Goal: Find specific page/section: Find specific page/section

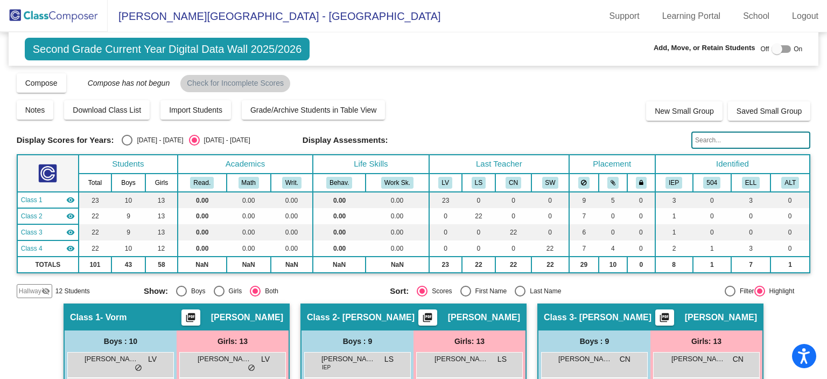
click at [69, 15] on img at bounding box center [54, 16] width 108 height 32
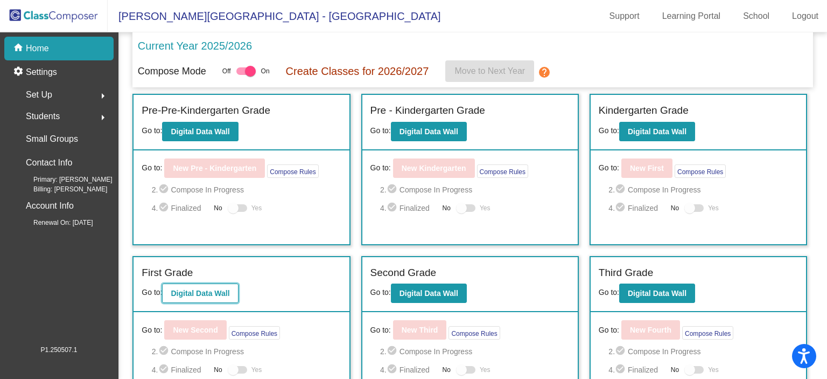
click at [214, 297] on button "Digital Data Wall" at bounding box center [200, 292] width 76 height 19
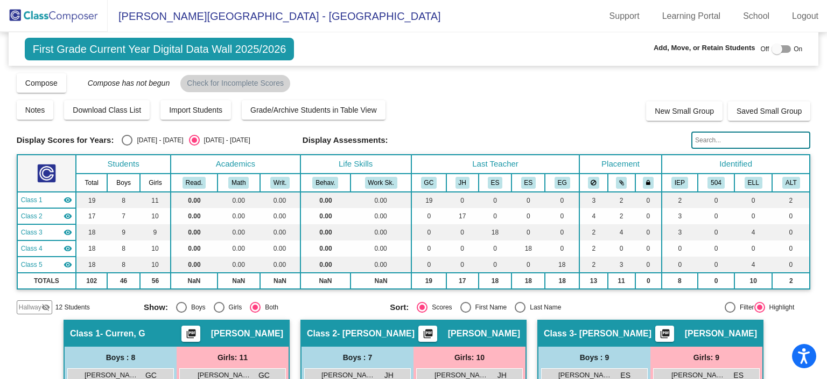
scroll to position [57, 0]
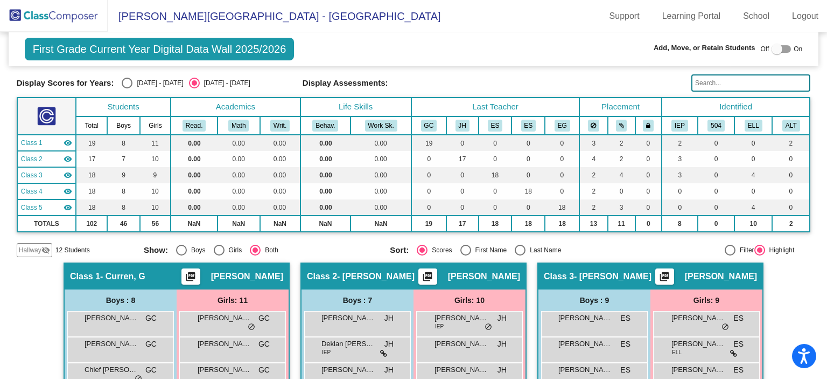
click at [518, 246] on div "Select an option" at bounding box center [520, 249] width 11 height 11
click at [520, 255] on input "Last Name" at bounding box center [520, 255] width 1 height 1
radio input "true"
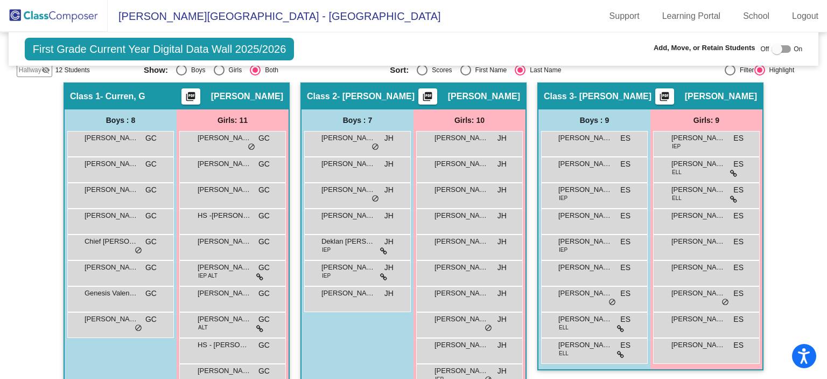
scroll to position [204, 0]
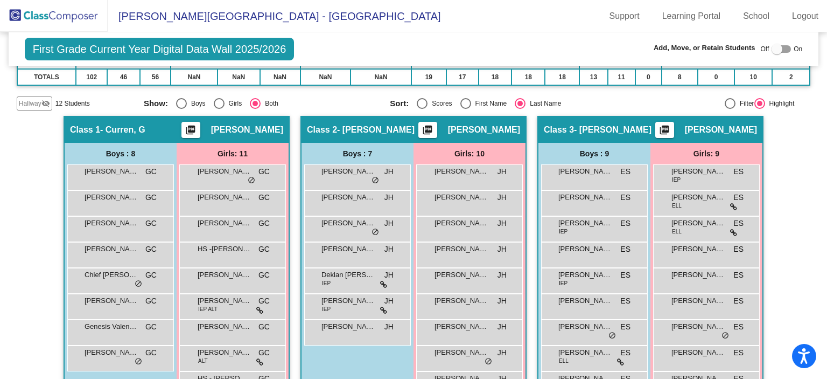
click at [125, 58] on span "First Grade Current Year Digital Data Wall 2025/2026" at bounding box center [160, 49] width 270 height 23
click at [136, 47] on span "First Grade Current Year Digital Data Wall 2025/2026" at bounding box center [160, 49] width 270 height 23
click at [64, 12] on img at bounding box center [54, 16] width 108 height 32
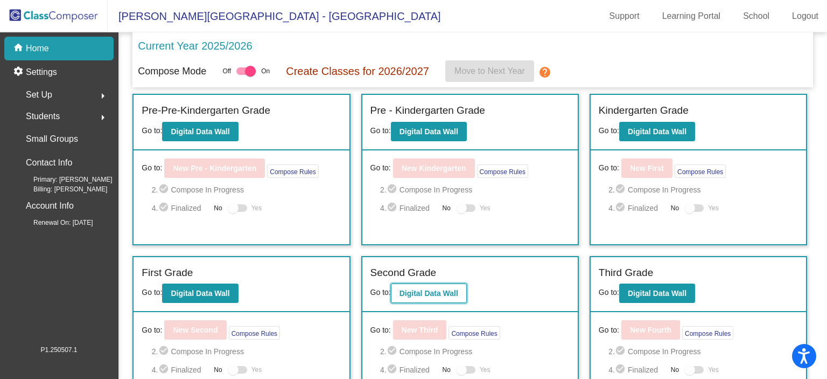
click at [440, 286] on button "Digital Data Wall" at bounding box center [429, 292] width 76 height 19
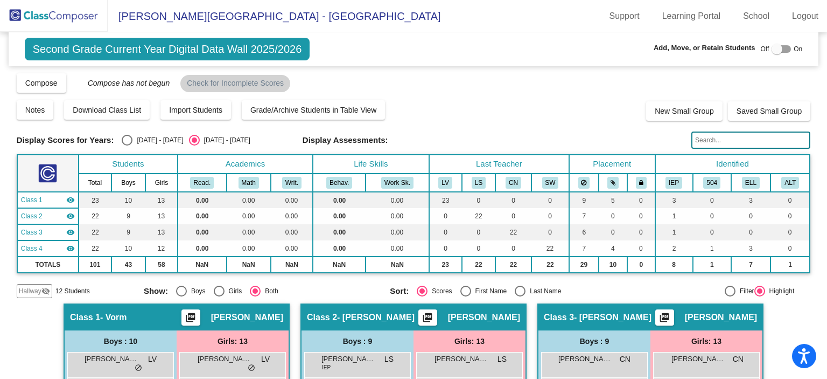
click at [747, 142] on input "text" at bounding box center [750, 139] width 119 height 17
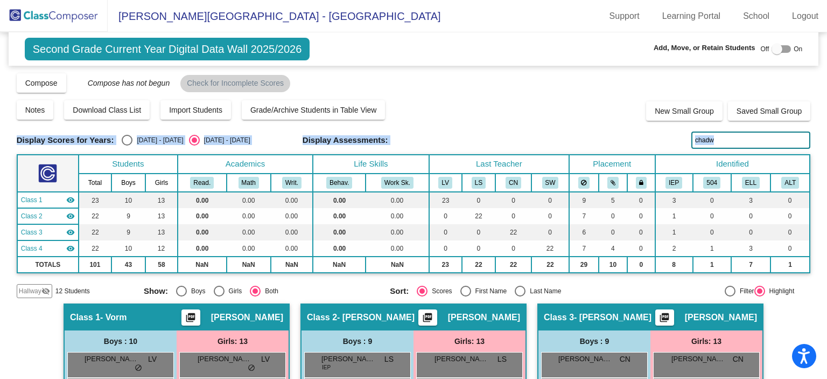
drag, startPoint x: 818, startPoint y: 93, endPoint x: 826, endPoint y: 130, distance: 37.5
click at [826, 152] on mat-sidenav-content "Second Grade Current Year Digital Data Wall 2025/2026 Add, Move, or Retain Stud…" at bounding box center [413, 205] width 827 height 346
click at [747, 142] on input "chadw" at bounding box center [750, 139] width 119 height 17
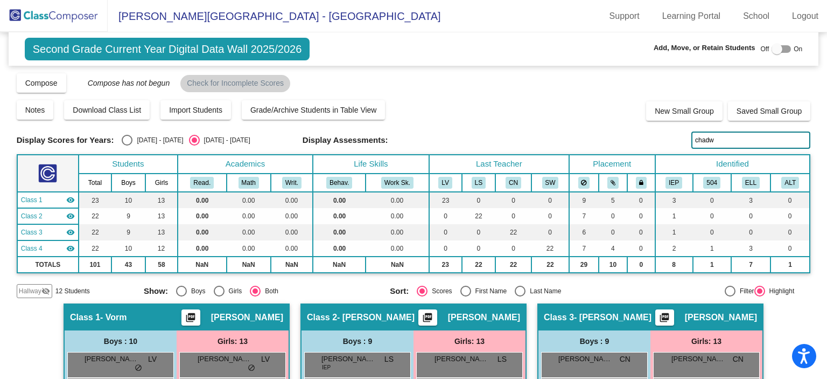
drag, startPoint x: 747, startPoint y: 142, endPoint x: 487, endPoint y: 124, distance: 261.2
click at [487, 124] on div "Display Scores for Years: 2024 - 2025 2025 - 2026 Grade/Archive Students in Tab…" at bounding box center [414, 185] width 794 height 226
type input "s"
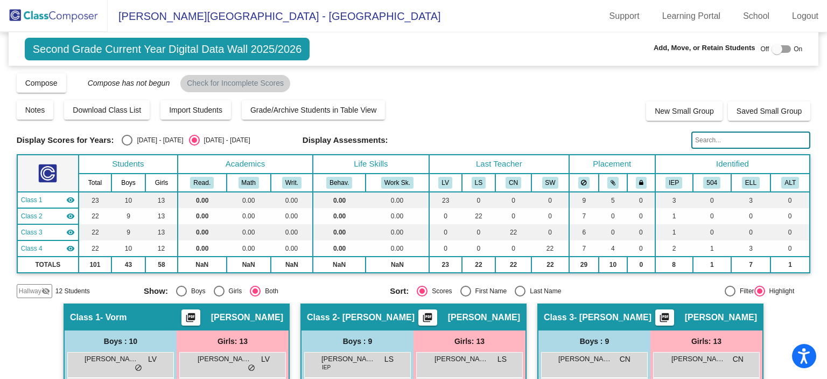
click at [61, 14] on img at bounding box center [54, 16] width 108 height 32
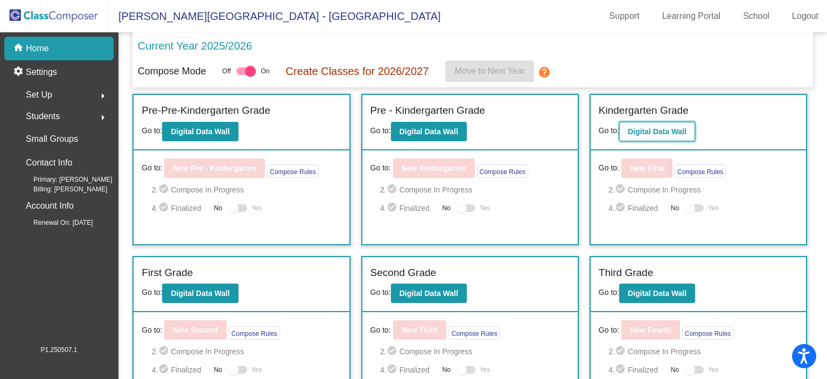
click at [646, 132] on b "Digital Data Wall" at bounding box center [657, 131] width 59 height 9
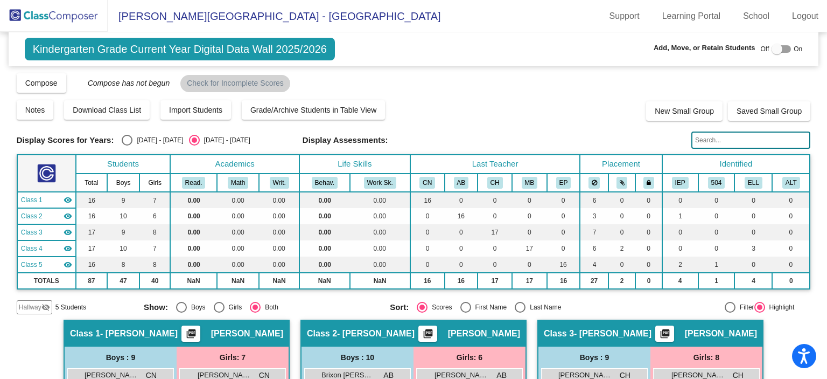
click at [772, 51] on div at bounding box center [777, 49] width 11 height 11
checkbox input "true"
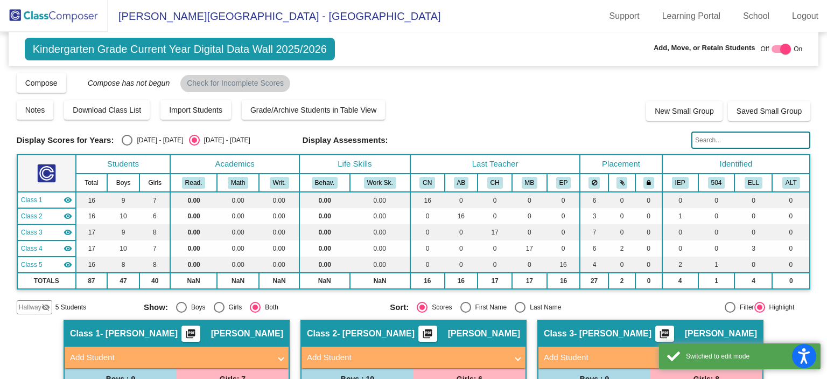
click at [32, 307] on span "Hallway" at bounding box center [30, 307] width 23 height 10
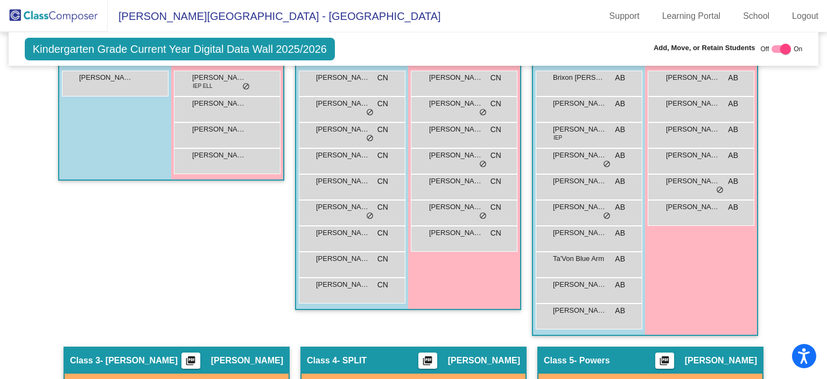
scroll to position [289, 0]
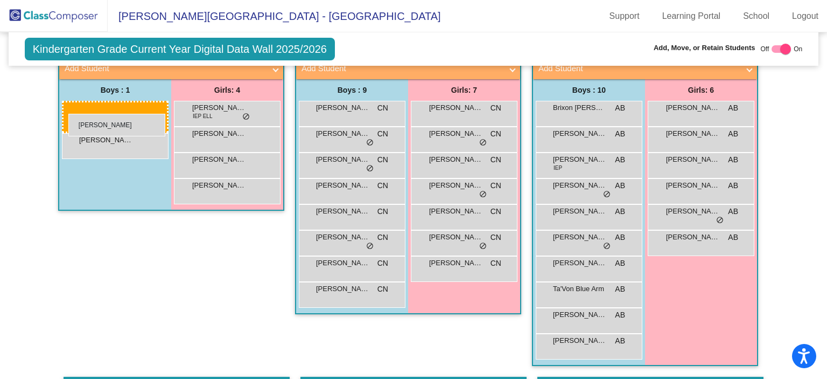
drag, startPoint x: 340, startPoint y: 295, endPoint x: 68, endPoint y: 114, distance: 326.6
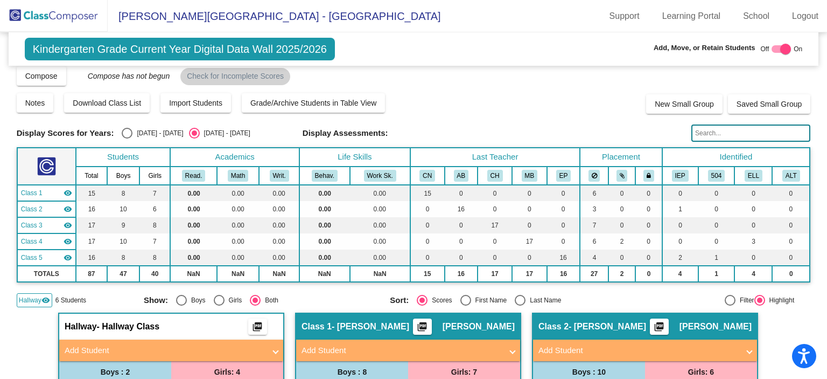
scroll to position [0, 0]
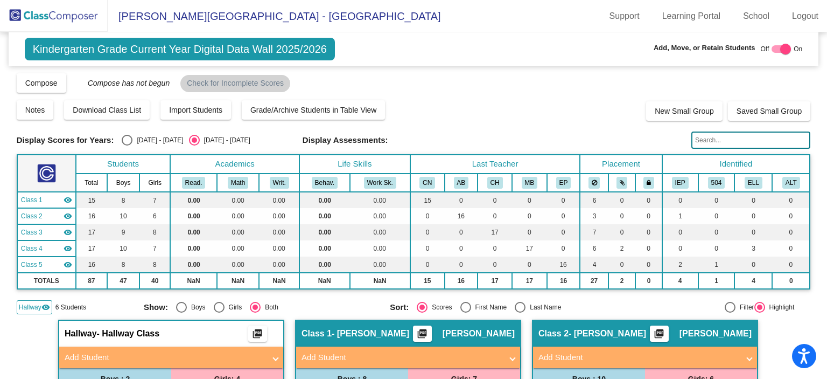
click at [47, 11] on img at bounding box center [54, 16] width 108 height 32
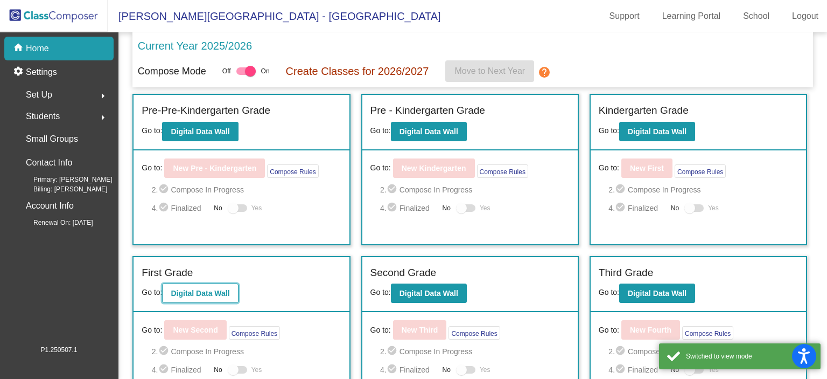
click at [207, 289] on b "Digital Data Wall" at bounding box center [200, 293] width 59 height 9
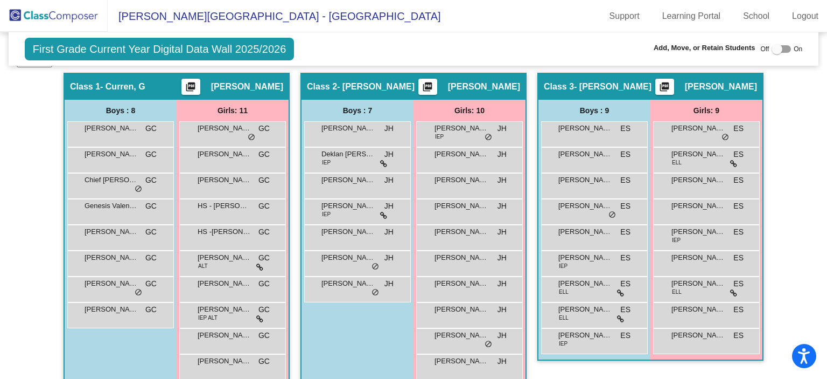
scroll to position [286, 0]
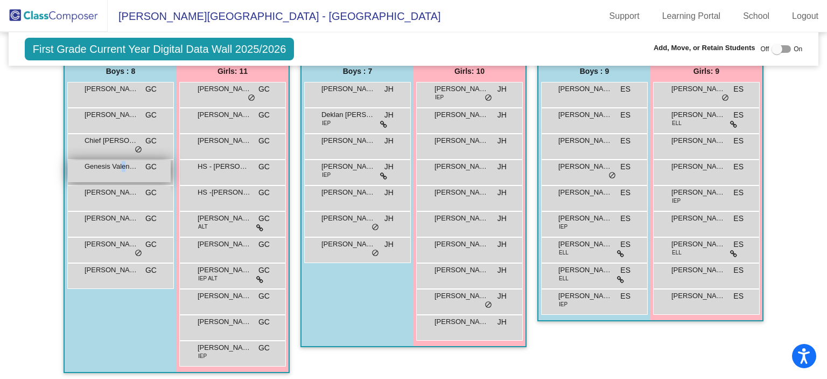
drag, startPoint x: 120, startPoint y: 167, endPoint x: 121, endPoint y: 162, distance: 6.1
click at [121, 162] on span "Genesis Valentino" at bounding box center [112, 166] width 54 height 11
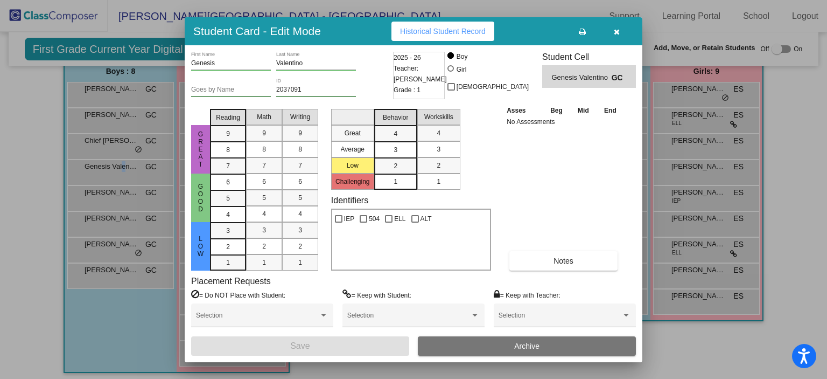
click at [612, 30] on button "button" at bounding box center [616, 31] width 34 height 19
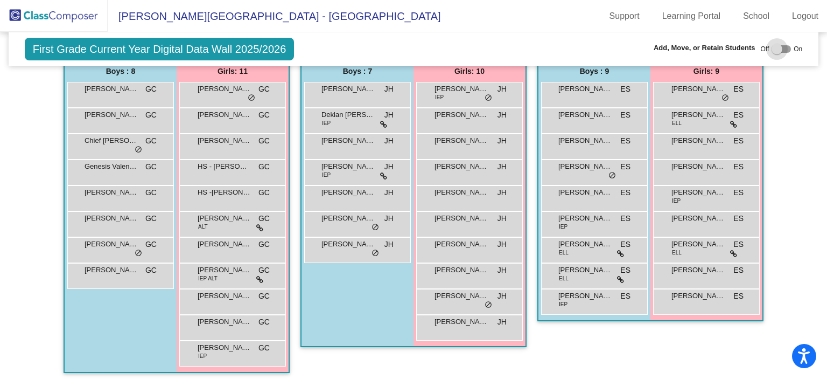
click at [777, 50] on div at bounding box center [781, 49] width 19 height 8
checkbox input "true"
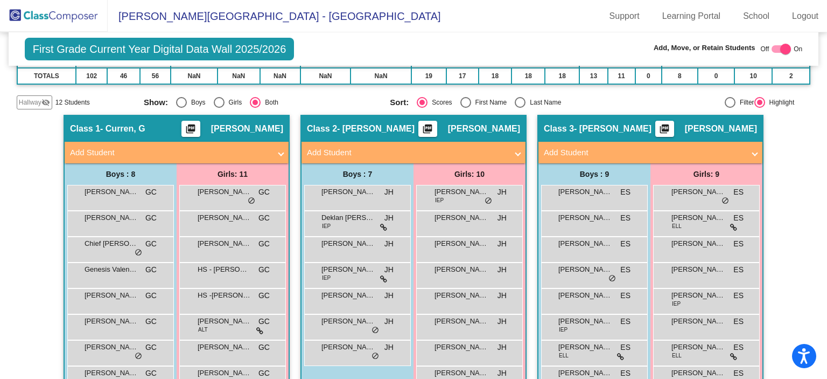
scroll to position [190, 0]
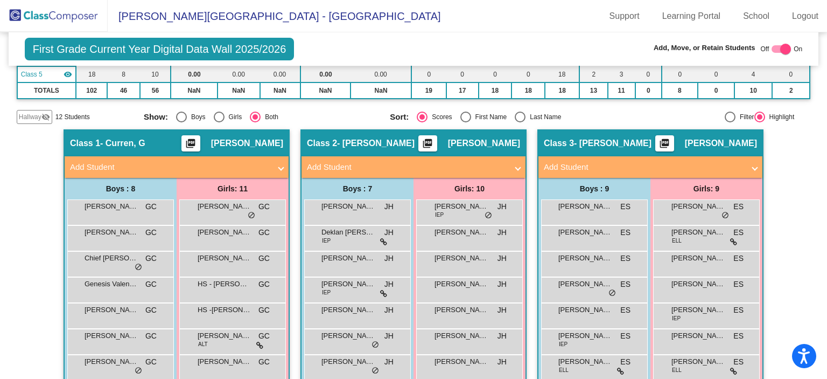
drag, startPoint x: 19, startPoint y: 113, endPoint x: 26, endPoint y: 116, distance: 7.2
click at [21, 113] on span "Hallway" at bounding box center [30, 117] width 23 height 10
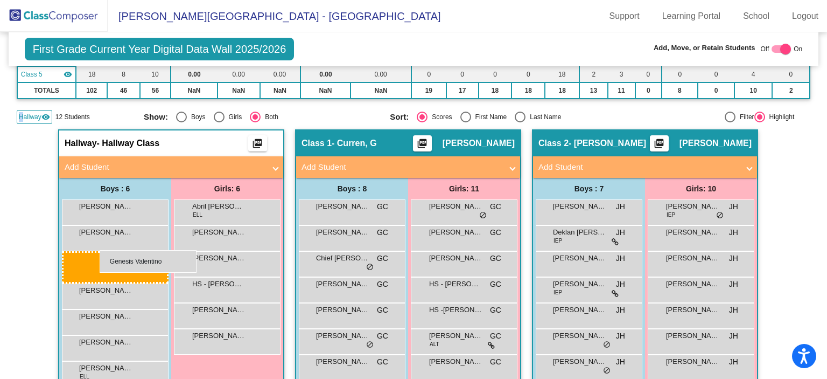
drag, startPoint x: 370, startPoint y: 288, endPoint x: 100, endPoint y: 250, distance: 273.5
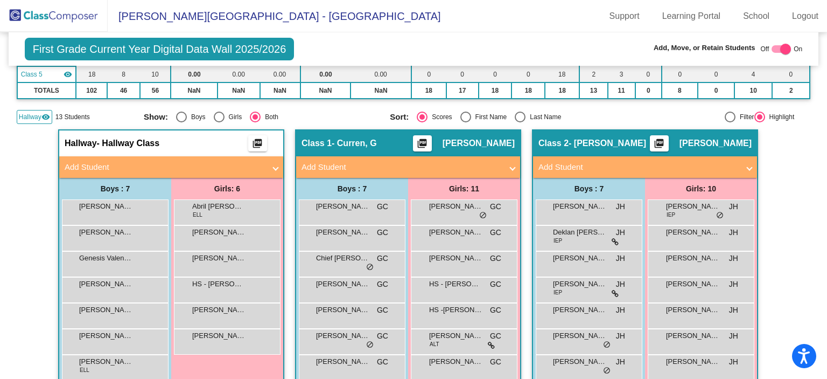
click at [60, 15] on img at bounding box center [54, 16] width 108 height 32
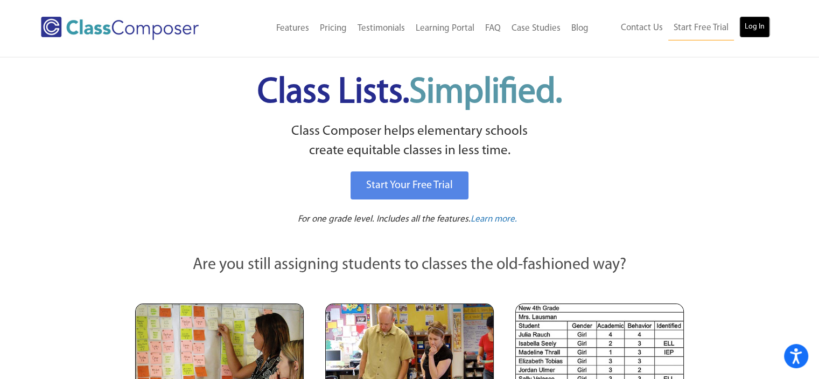
click at [758, 23] on link "Log In" at bounding box center [754, 27] width 31 height 22
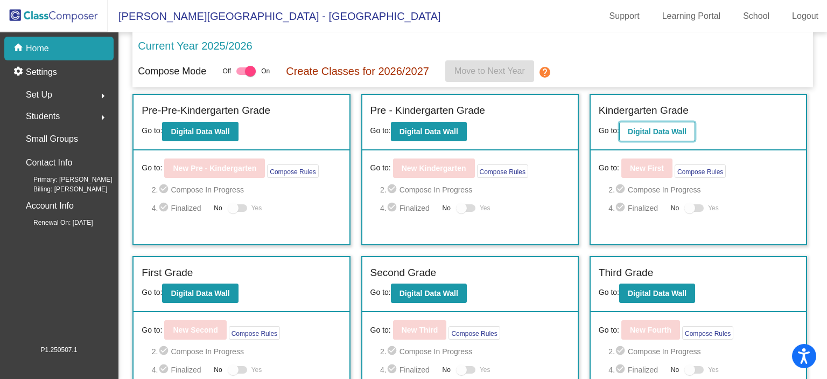
click at [674, 133] on b "Digital Data Wall" at bounding box center [657, 131] width 59 height 9
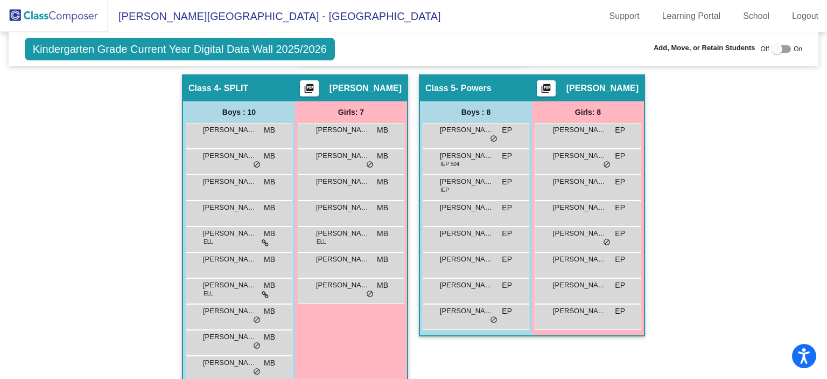
scroll to position [586, 0]
